Goal: Task Accomplishment & Management: Complete application form

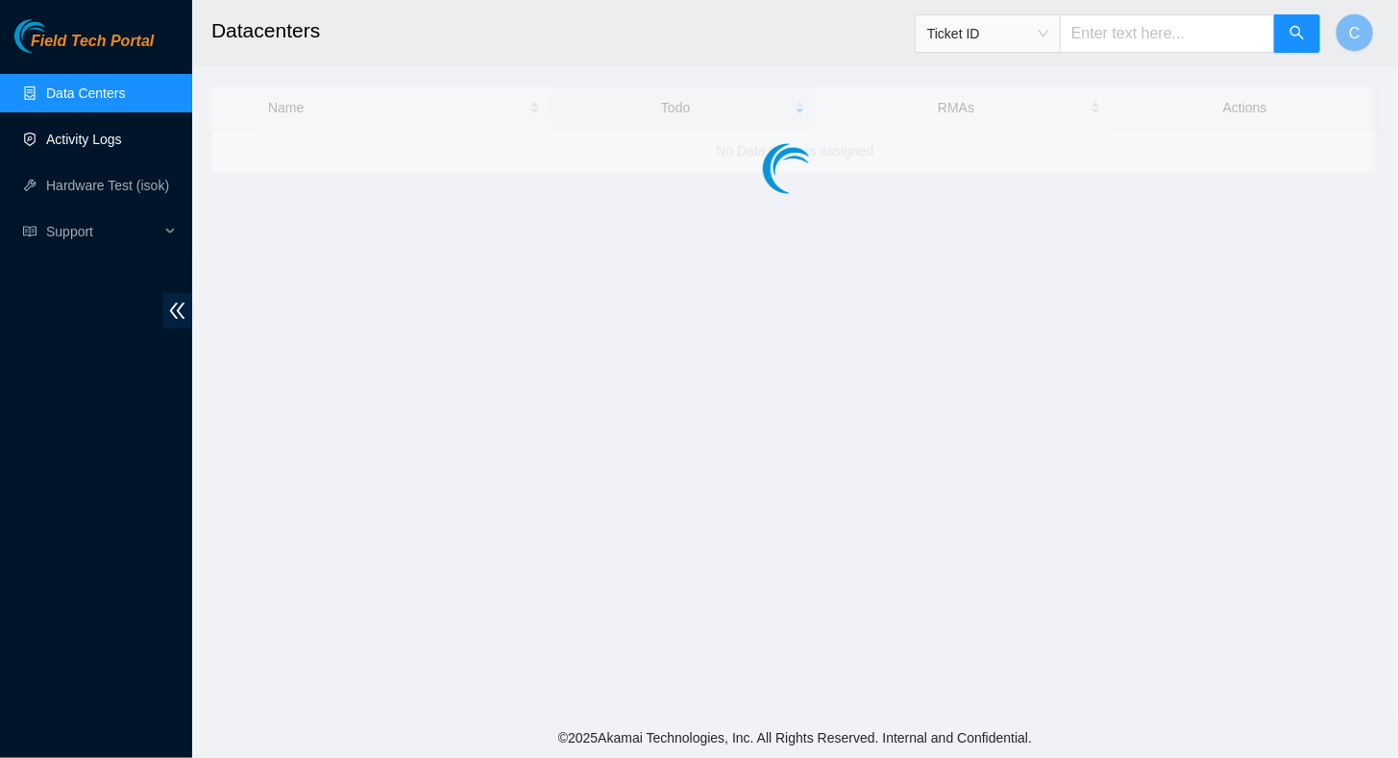
click at [105, 147] on link "Activity Logs" at bounding box center [84, 139] width 76 height 15
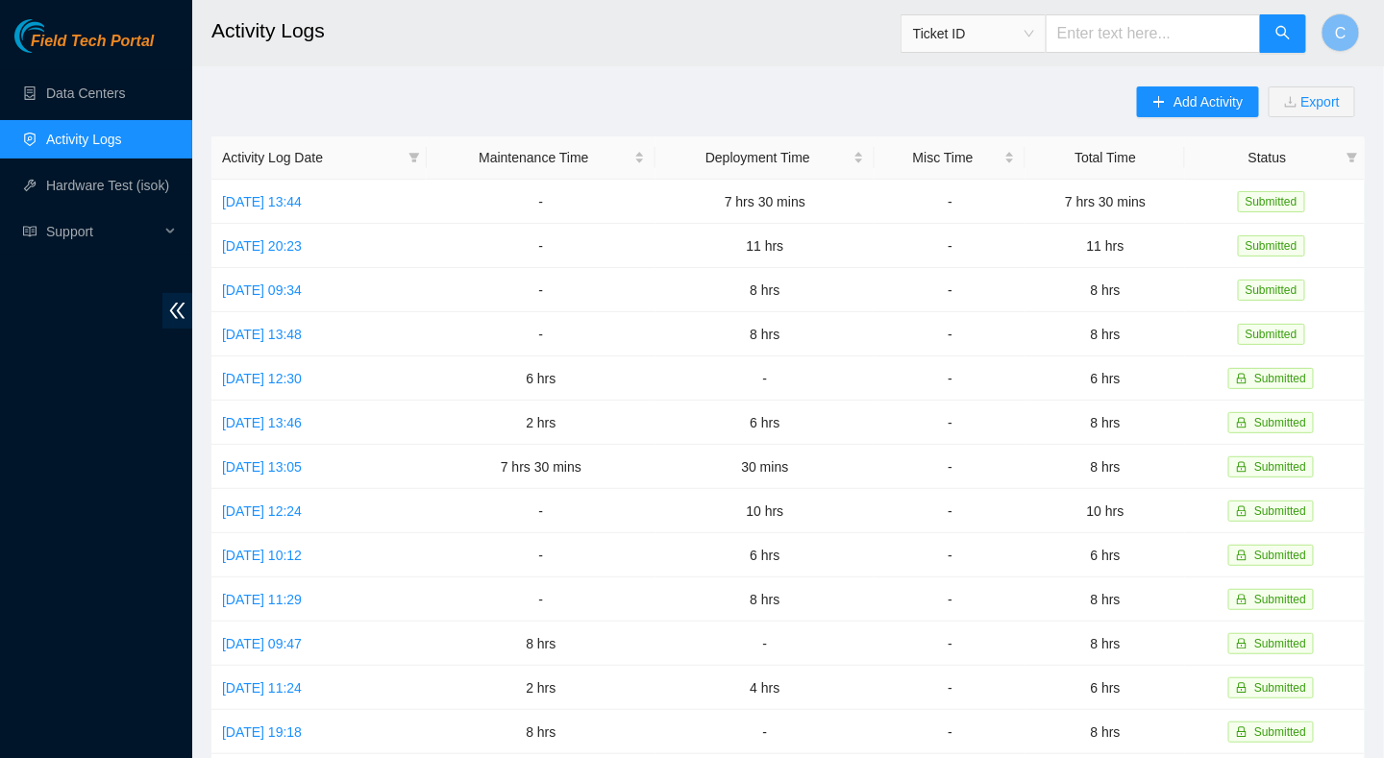
click at [1161, 117] on div "Add Activity Export" at bounding box center [1251, 111] width 228 height 50
click at [1159, 103] on icon "plus" at bounding box center [1159, 101] width 1 height 11
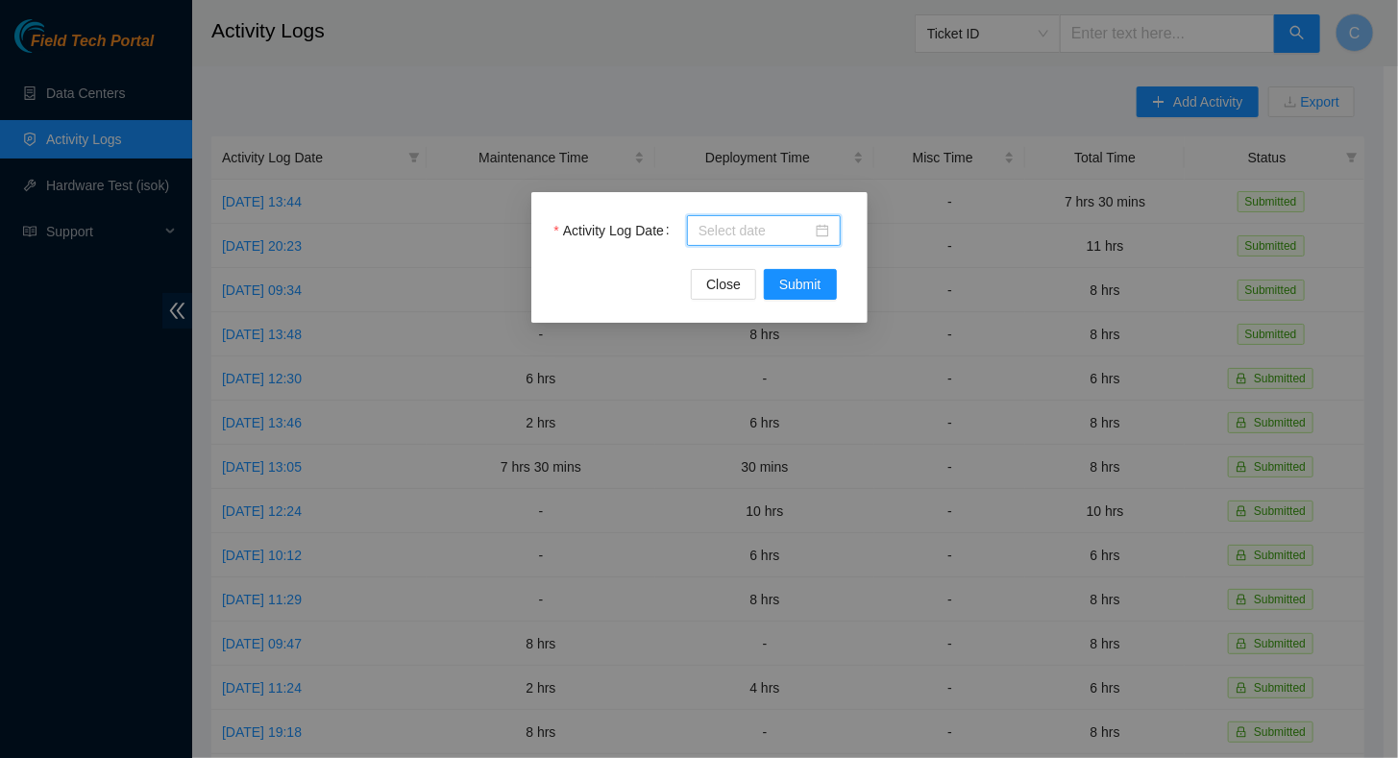
click at [761, 237] on input "Activity Log Date" at bounding box center [755, 230] width 113 height 21
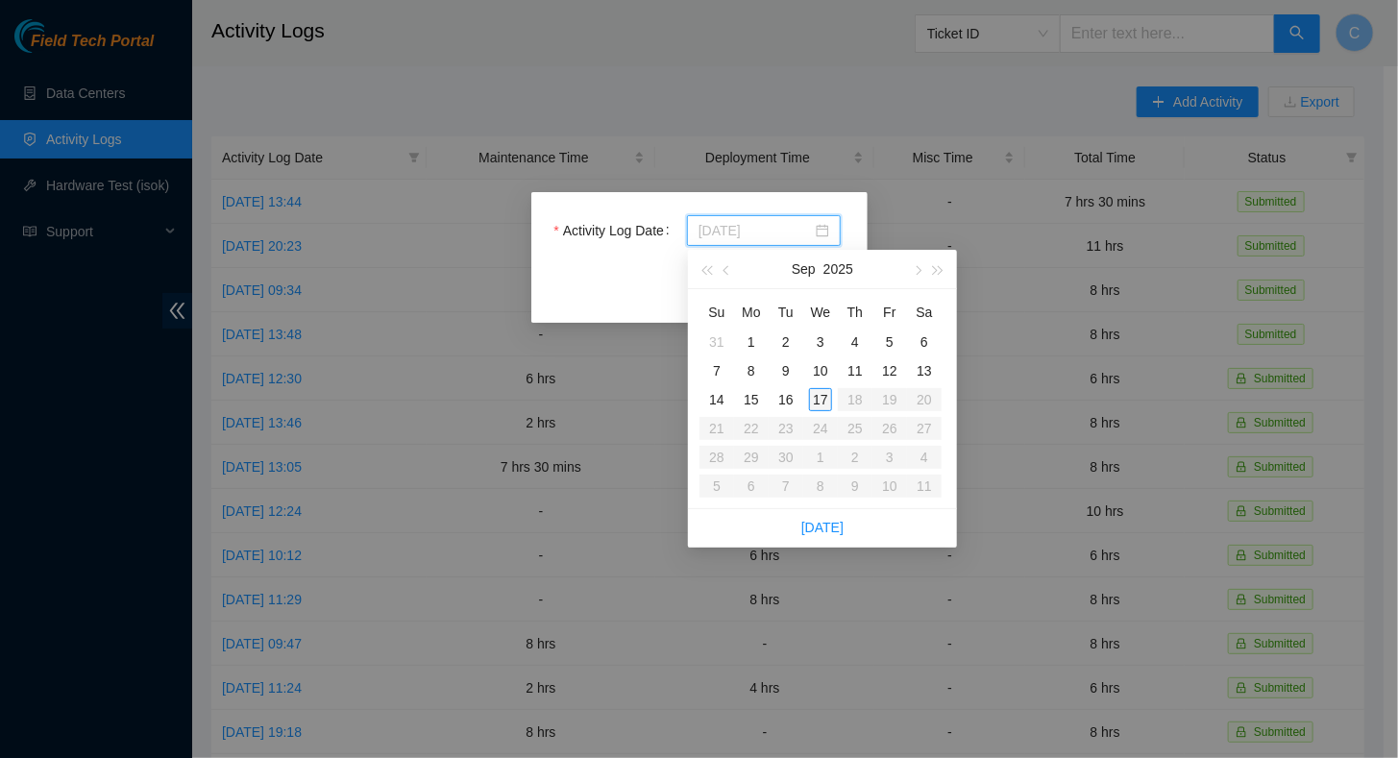
type input "2025-09-17"
click at [823, 397] on div "17" at bounding box center [820, 399] width 23 height 23
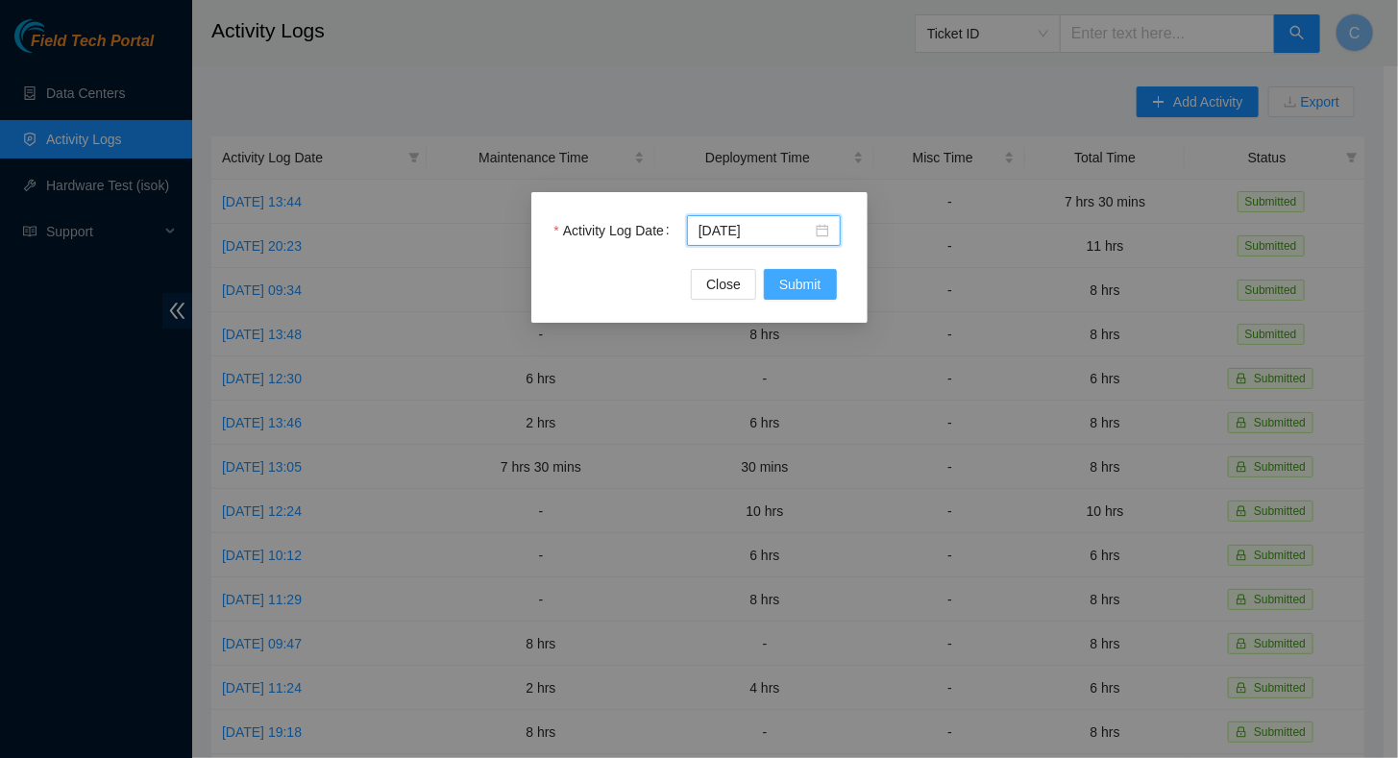
click at [819, 275] on span "Submit" at bounding box center [800, 284] width 42 height 21
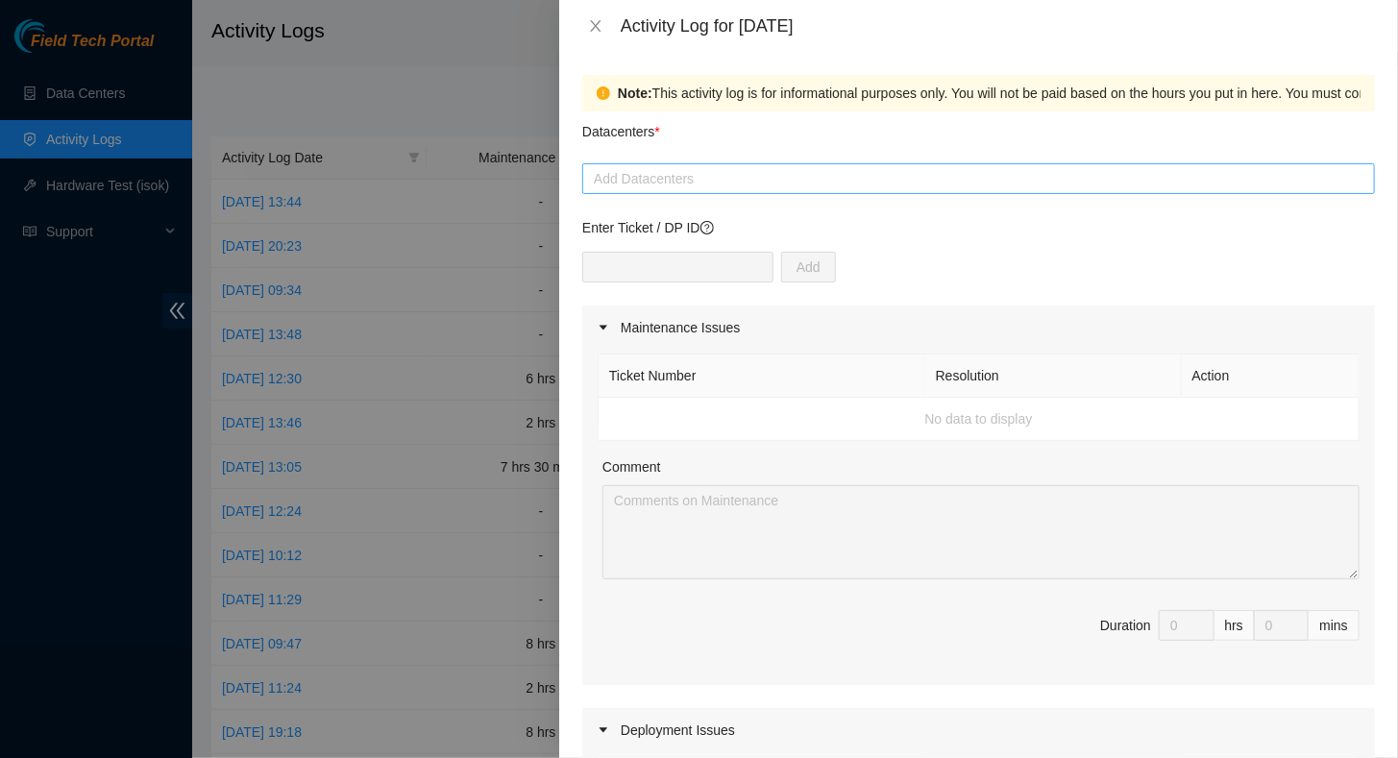
click at [667, 180] on div at bounding box center [978, 178] width 783 height 23
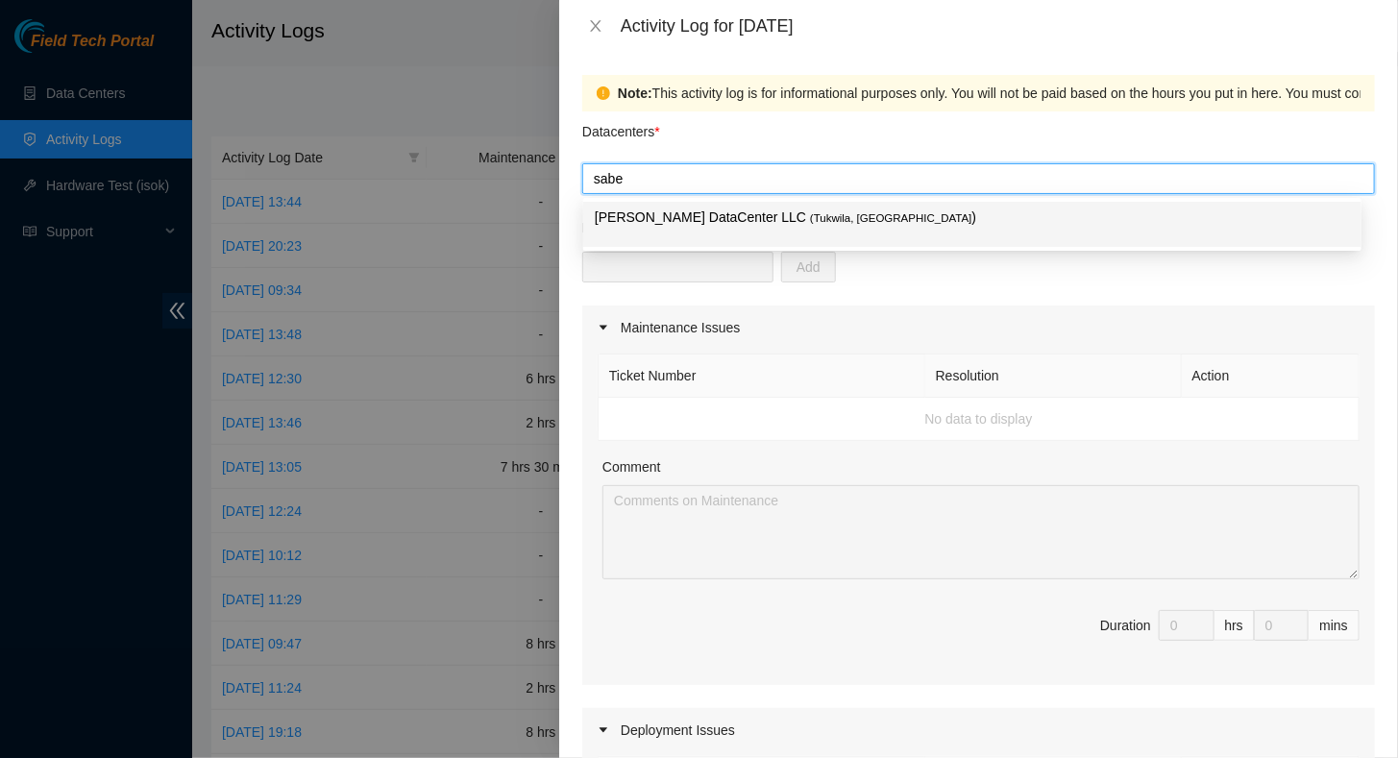
type input "sabey"
click at [654, 216] on p "Sabey DataCenter LLC ( Tukwila, WA )" at bounding box center [972, 218] width 755 height 22
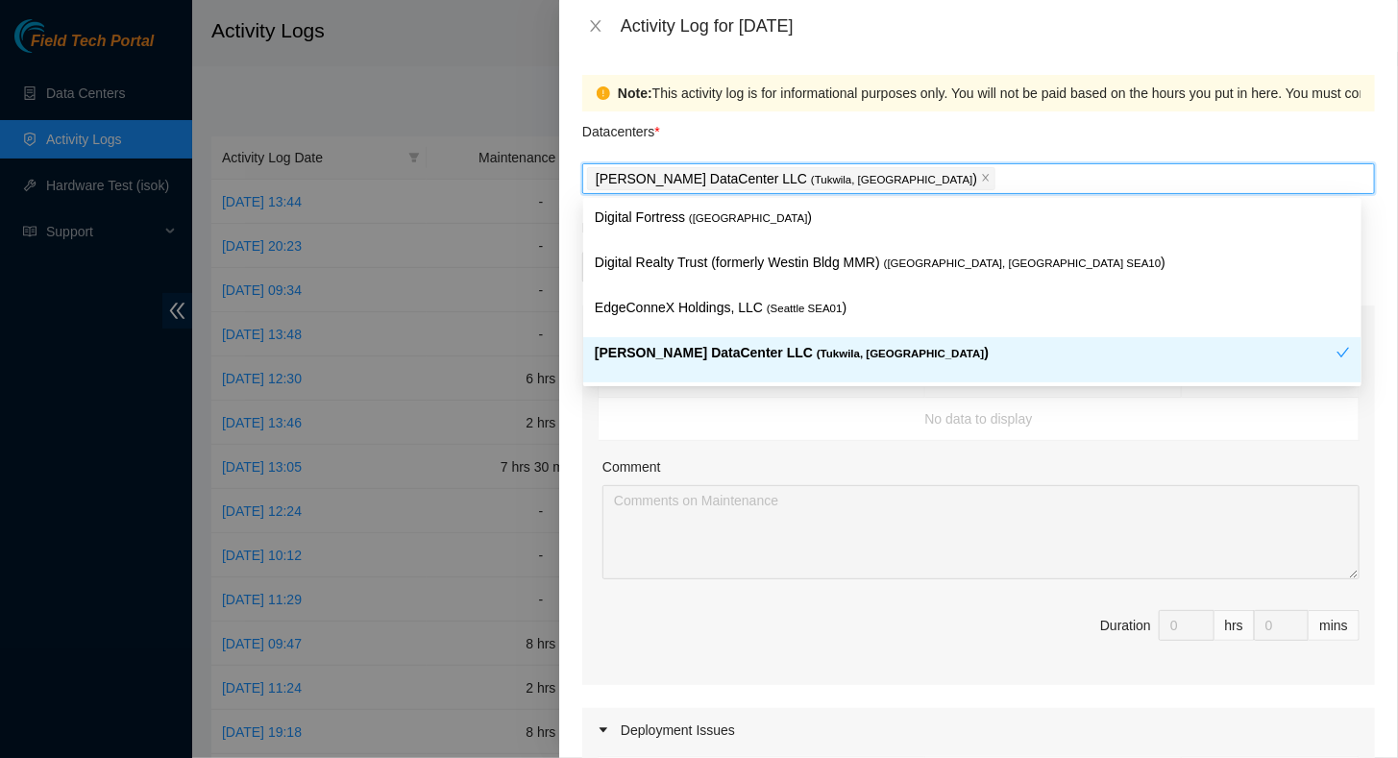
click at [824, 429] on td "No data to display" at bounding box center [979, 419] width 761 height 43
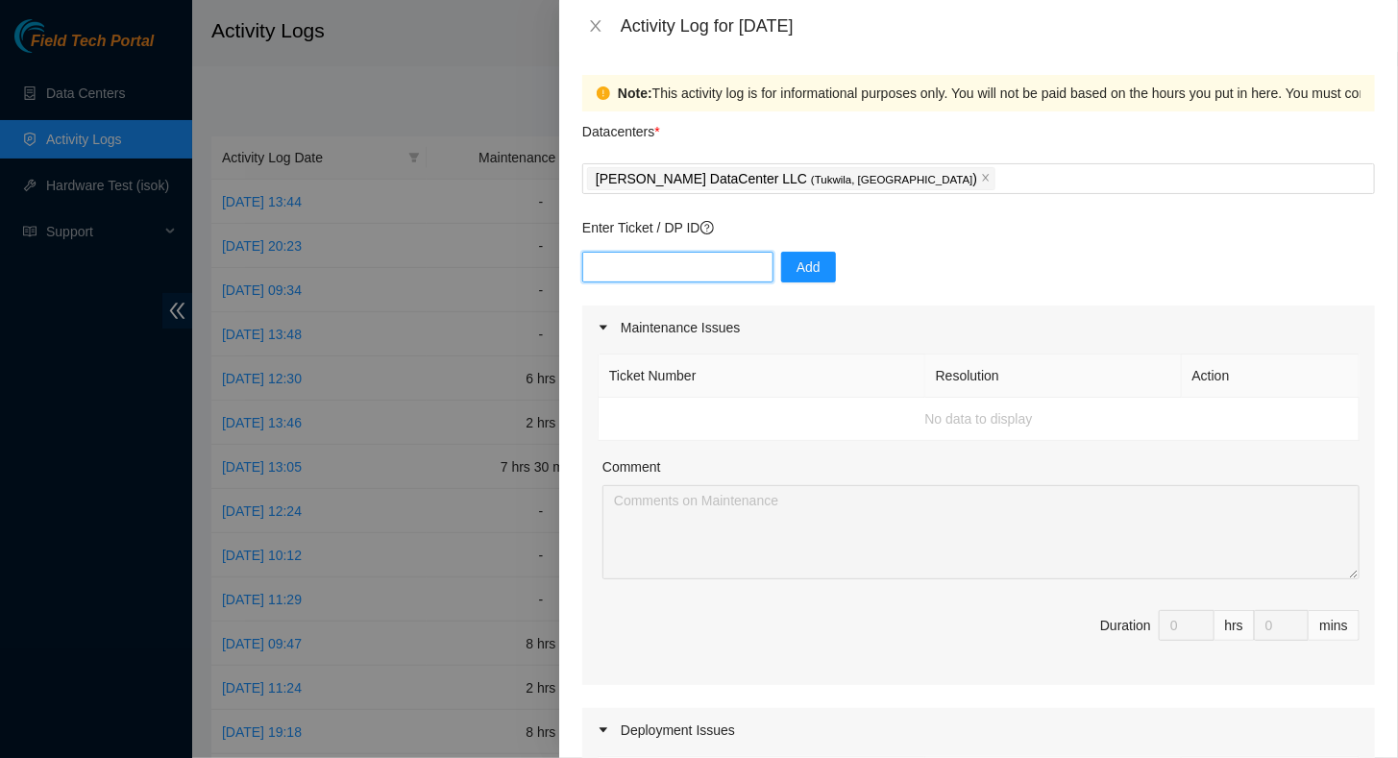
click at [649, 252] on input "text" at bounding box center [677, 267] width 191 height 31
type input "dp85242"
click at [797, 265] on span "Add" at bounding box center [809, 267] width 24 height 21
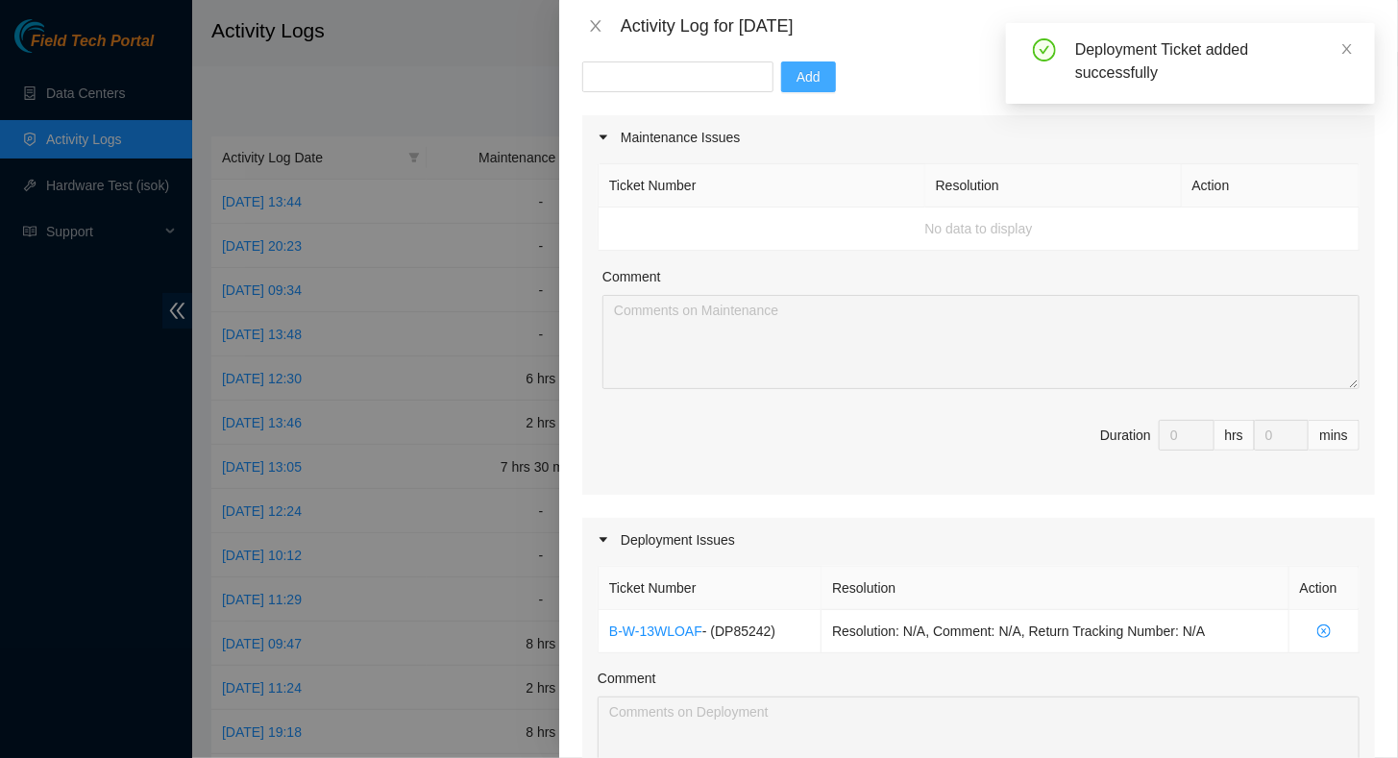
scroll to position [384, 0]
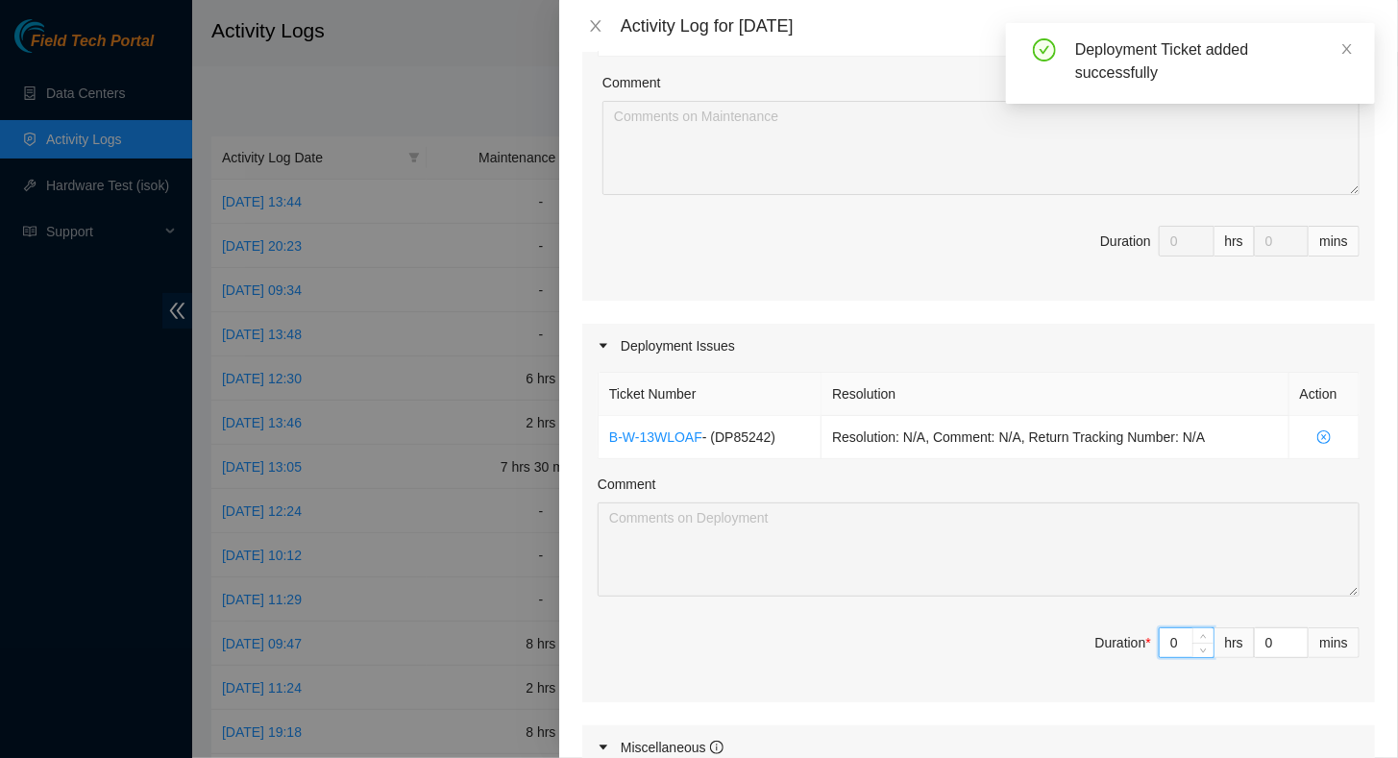
drag, startPoint x: 1170, startPoint y: 640, endPoint x: 1124, endPoint y: 635, distance: 45.4
click at [1127, 636] on span "Duration * 0 hrs 0 mins" at bounding box center [979, 655] width 762 height 54
type input "8"
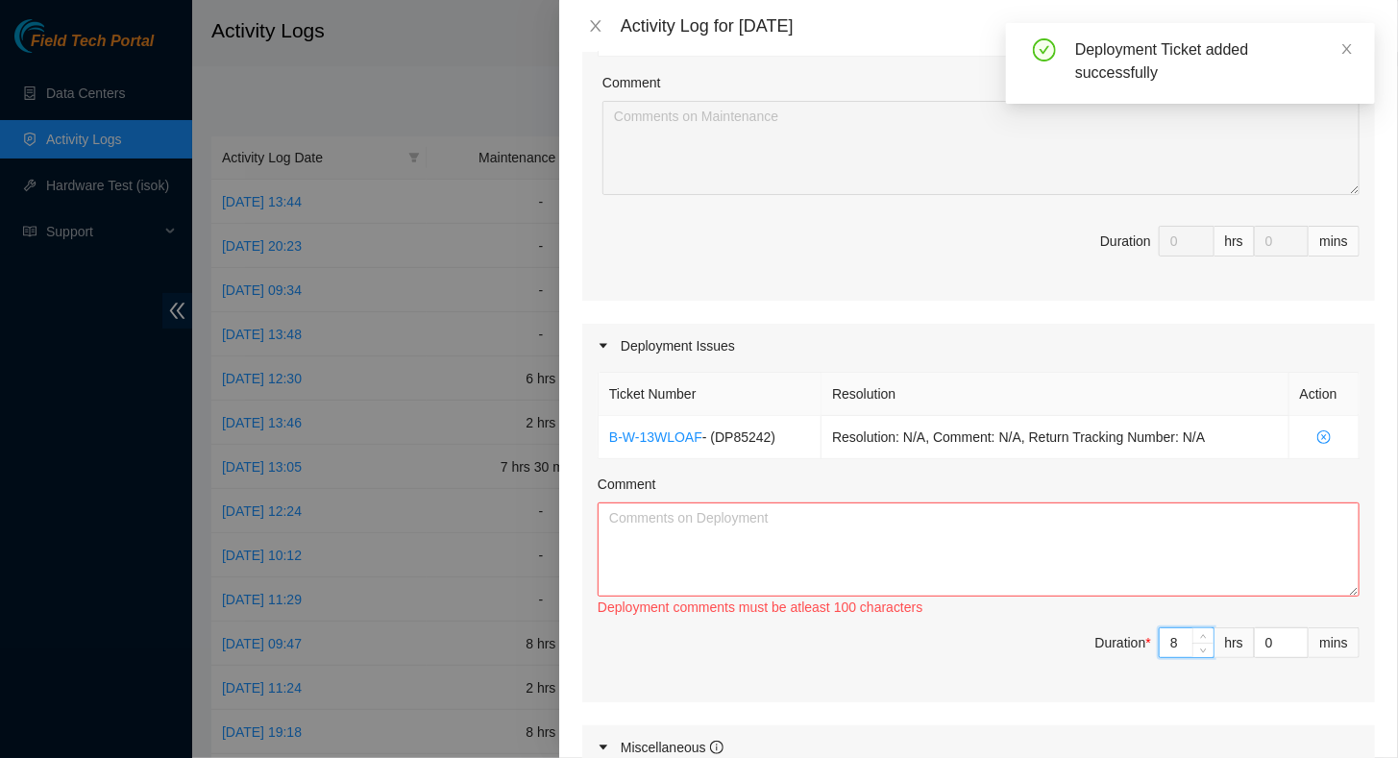
type input "8"
click at [758, 525] on textarea "Comment" at bounding box center [979, 550] width 762 height 94
paste textarea "Progress on DP85242 (9/17/2025): - Worked with Net Tech Supervisor on cleaning …"
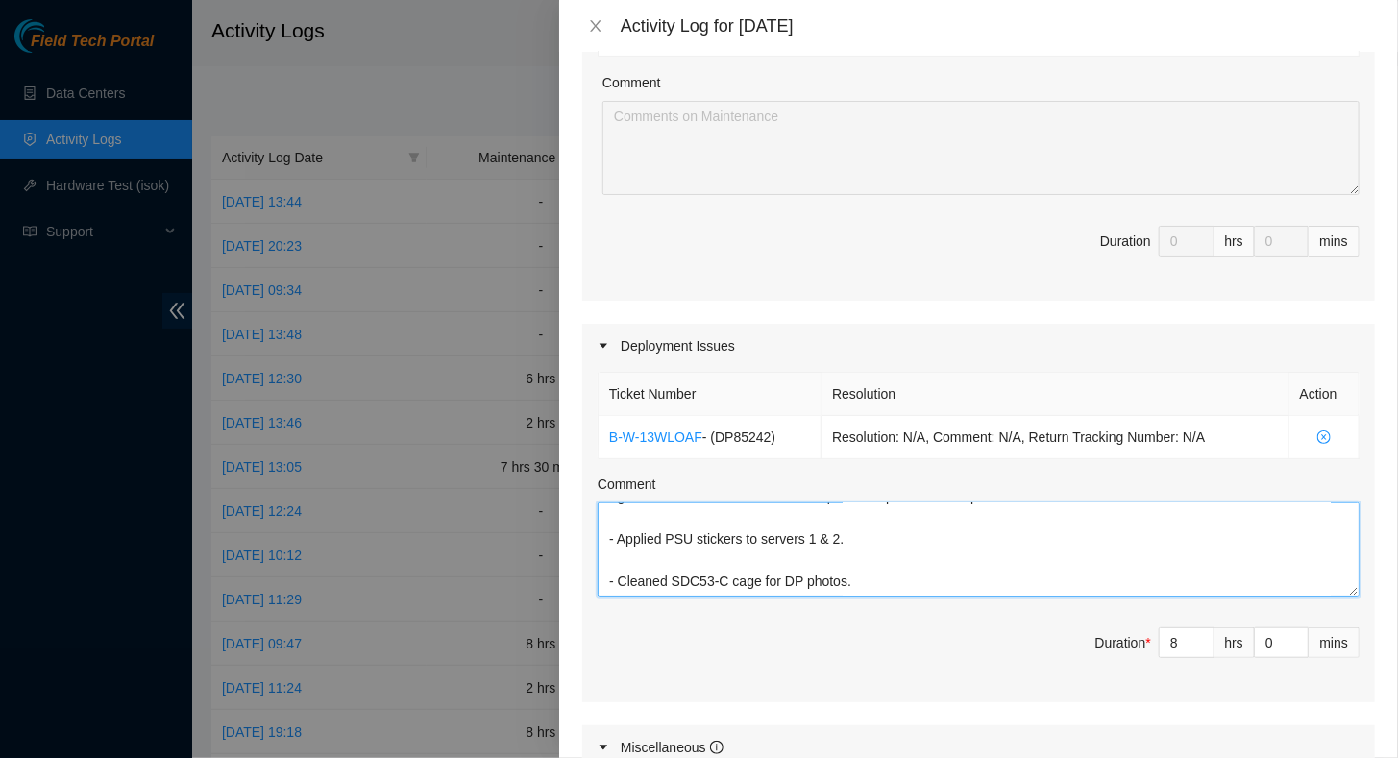
scroll to position [35, 0]
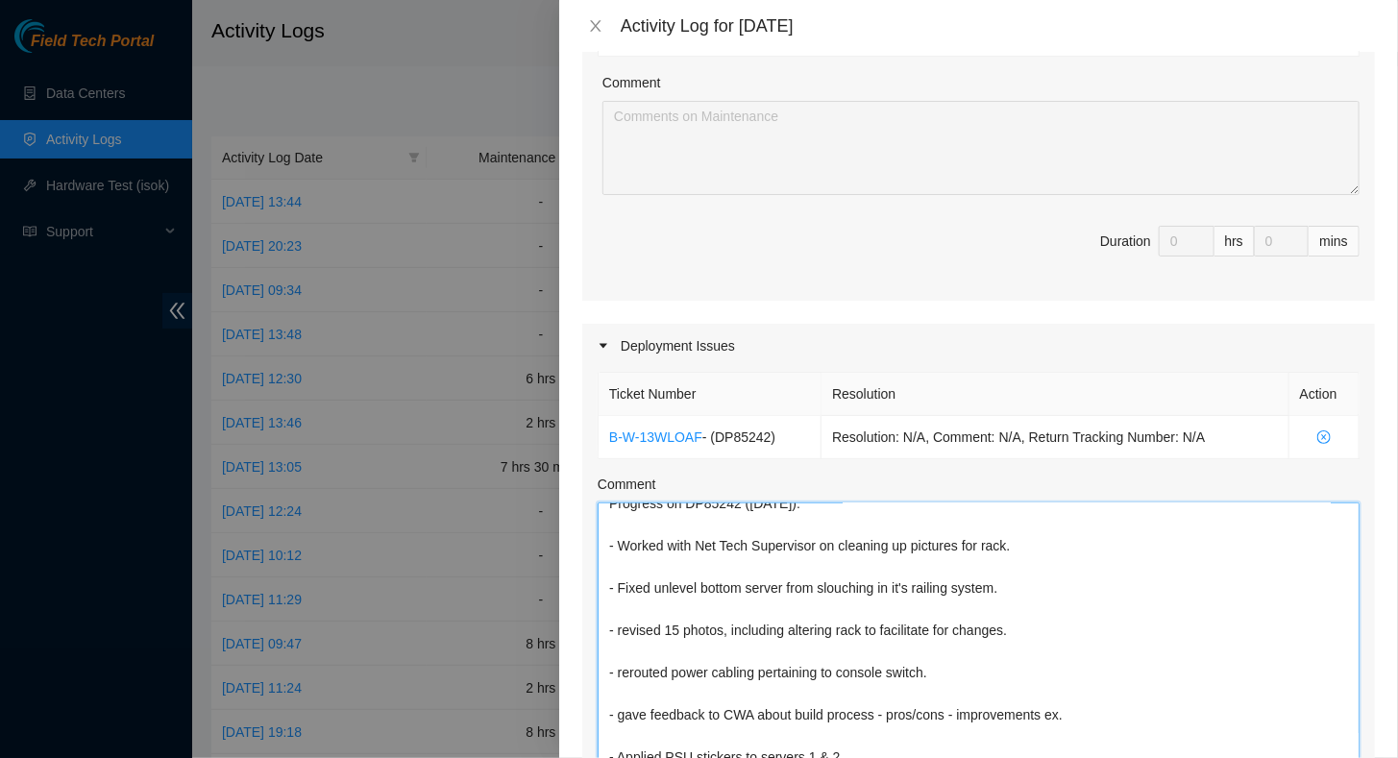
drag, startPoint x: 1340, startPoint y: 587, endPoint x: 1278, endPoint y: 806, distance: 227.6
click at [1278, 757] on html "Field Tech Portal Data Centers Activity Logs Hardware Test (isok) Support Activ…" at bounding box center [699, 379] width 1398 height 758
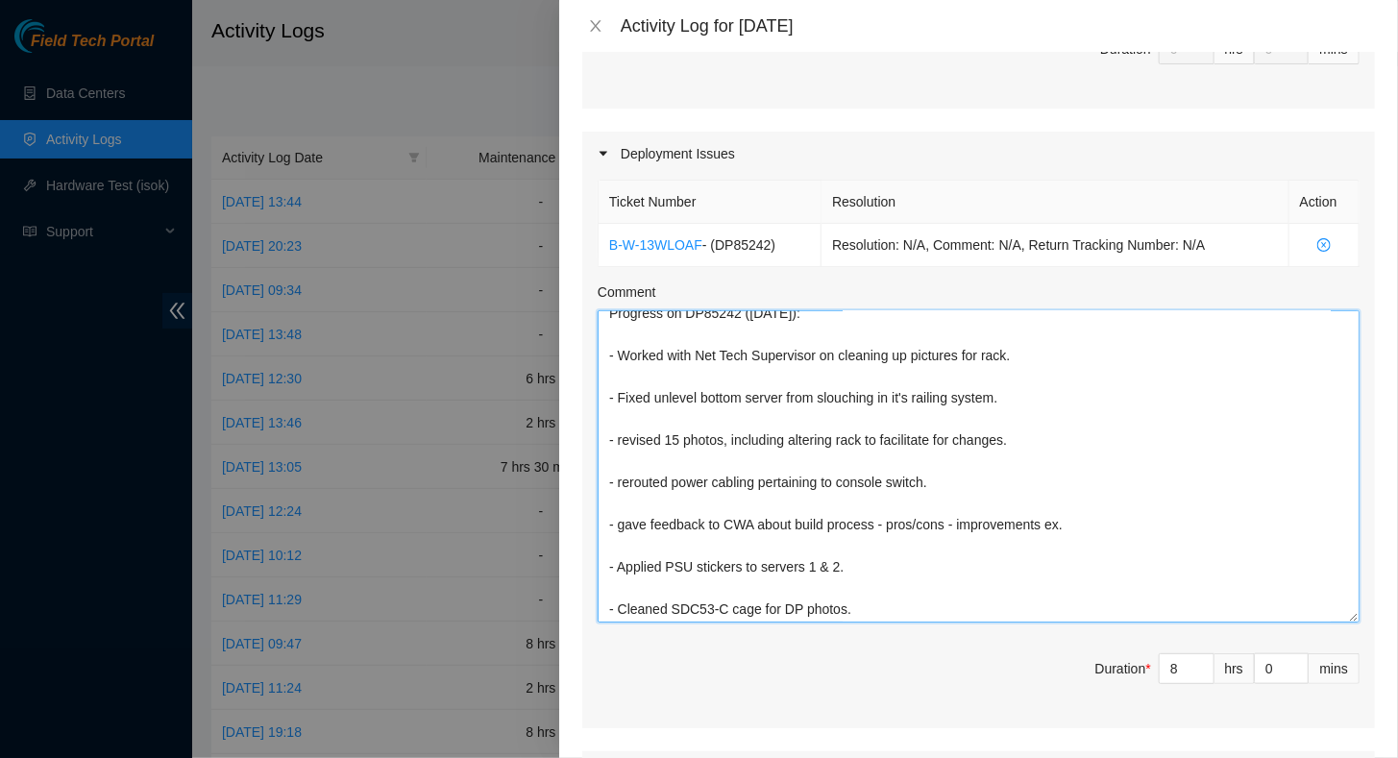
scroll to position [0, 0]
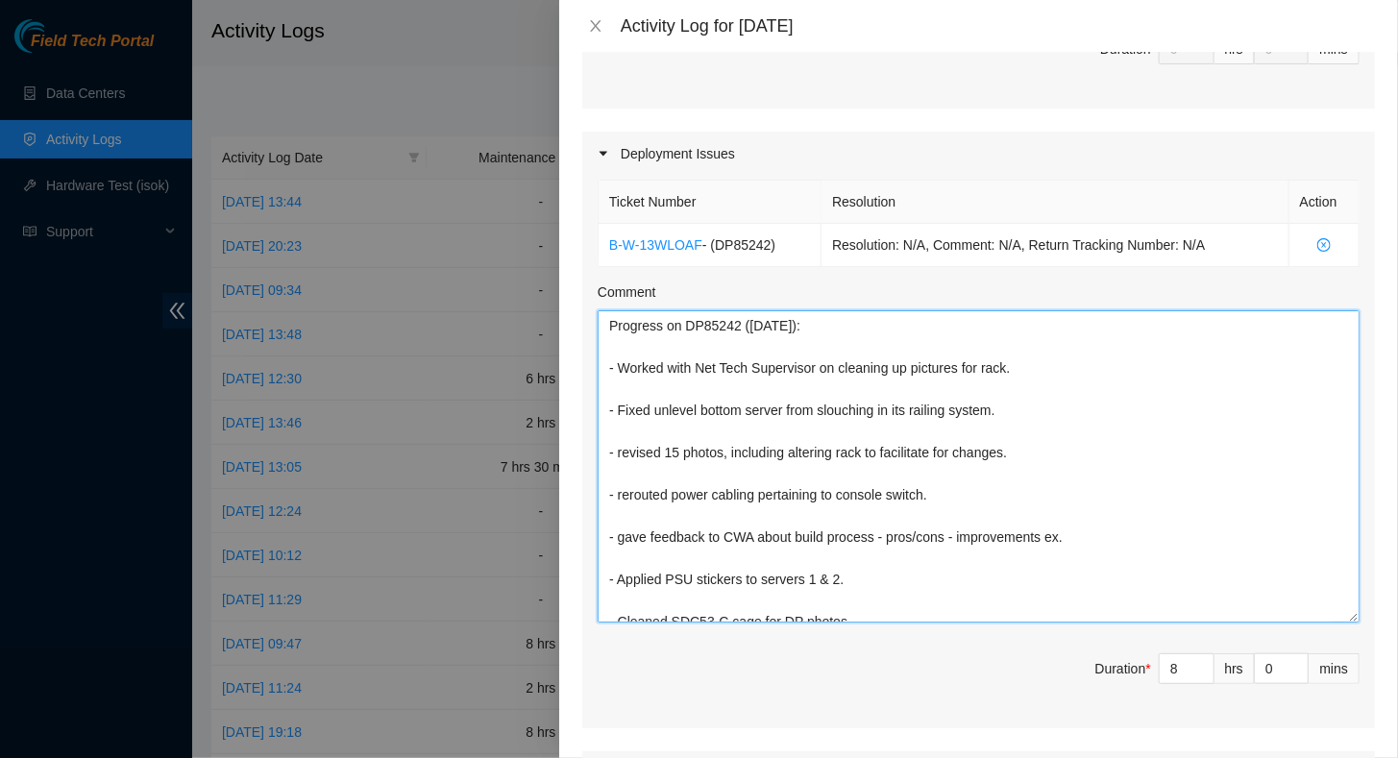
click at [1074, 409] on textarea "Progress on DP85242 (9/17/2025): - Worked with Net Tech Supervisor on cleaning …" at bounding box center [979, 466] width 762 height 312
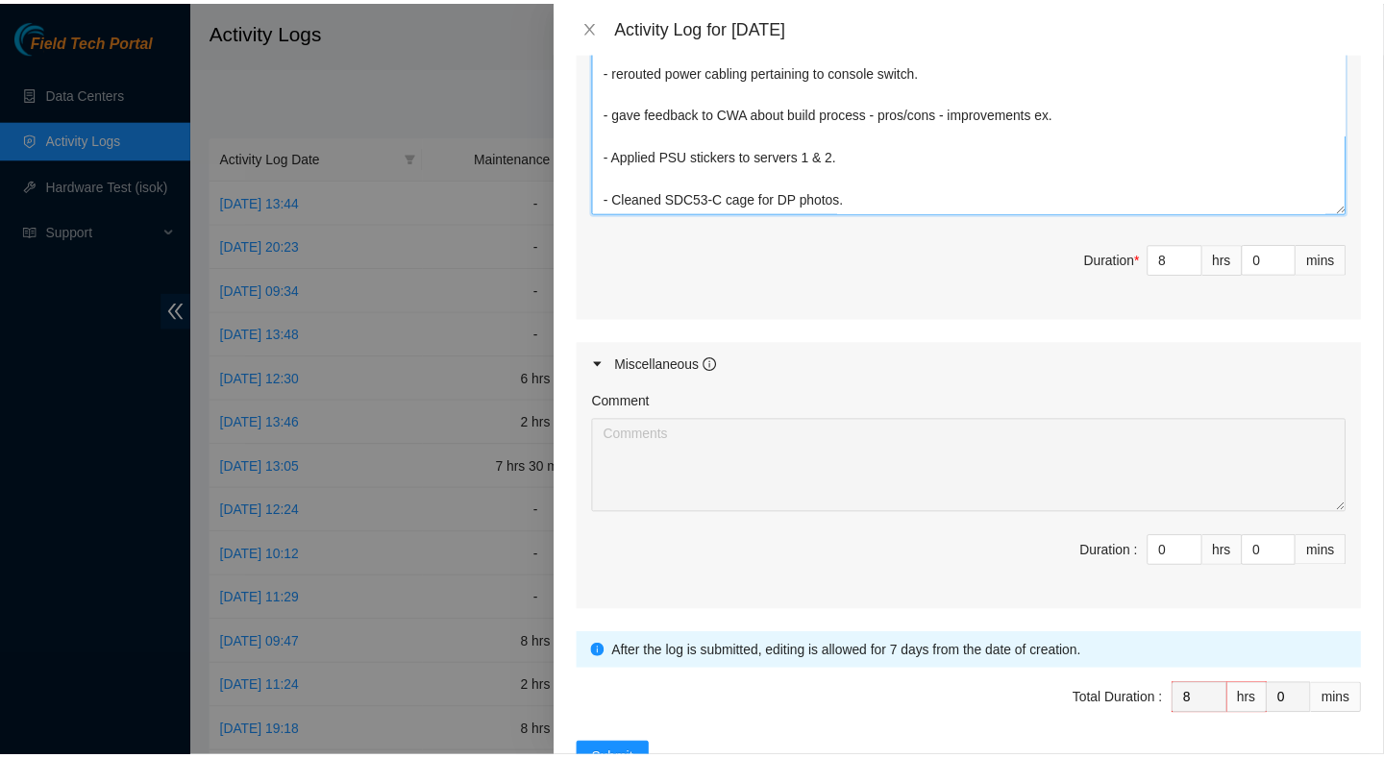
scroll to position [1043, 0]
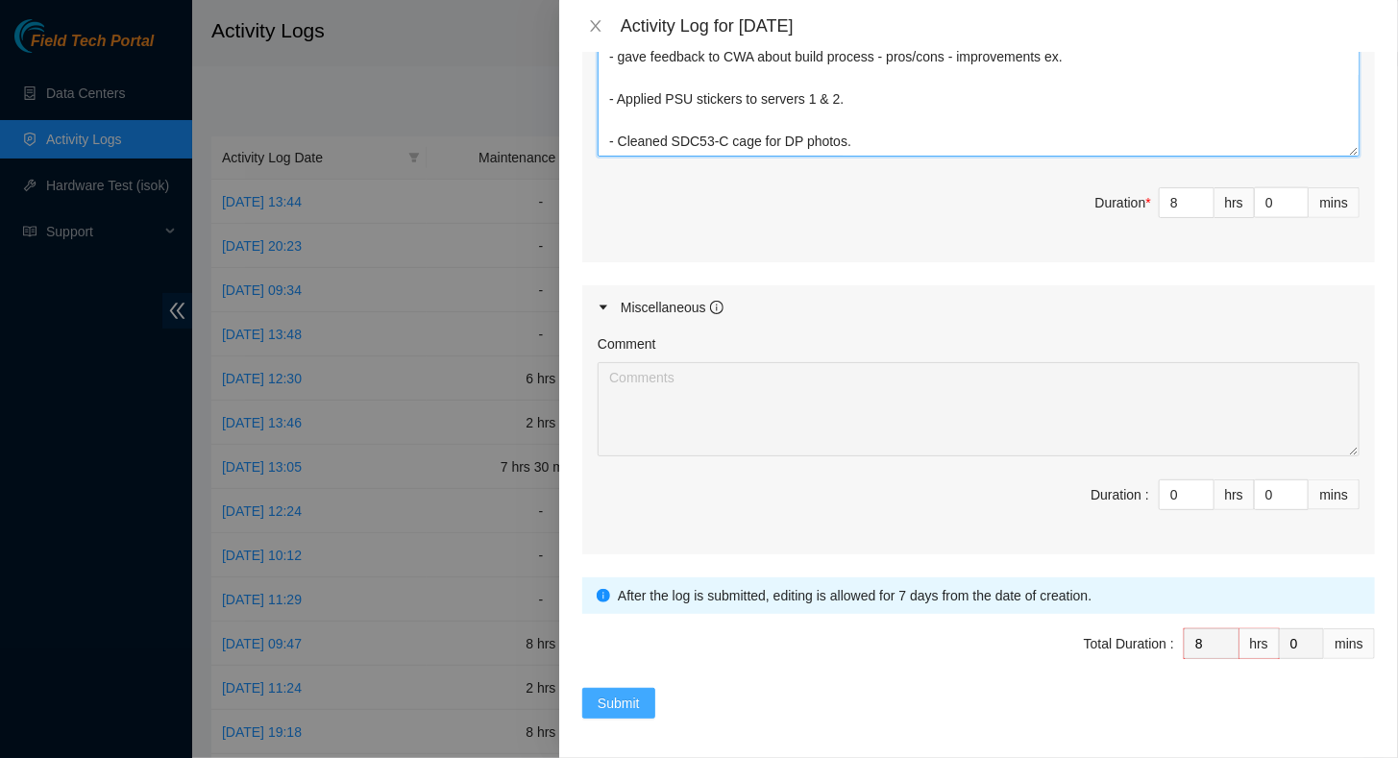
type textarea "Progress on DP85242 (9/17/2025): - Worked with Net Tech Supervisor on cleaning …"
click at [627, 693] on span "Submit" at bounding box center [619, 703] width 42 height 21
